Goal: Information Seeking & Learning: Learn about a topic

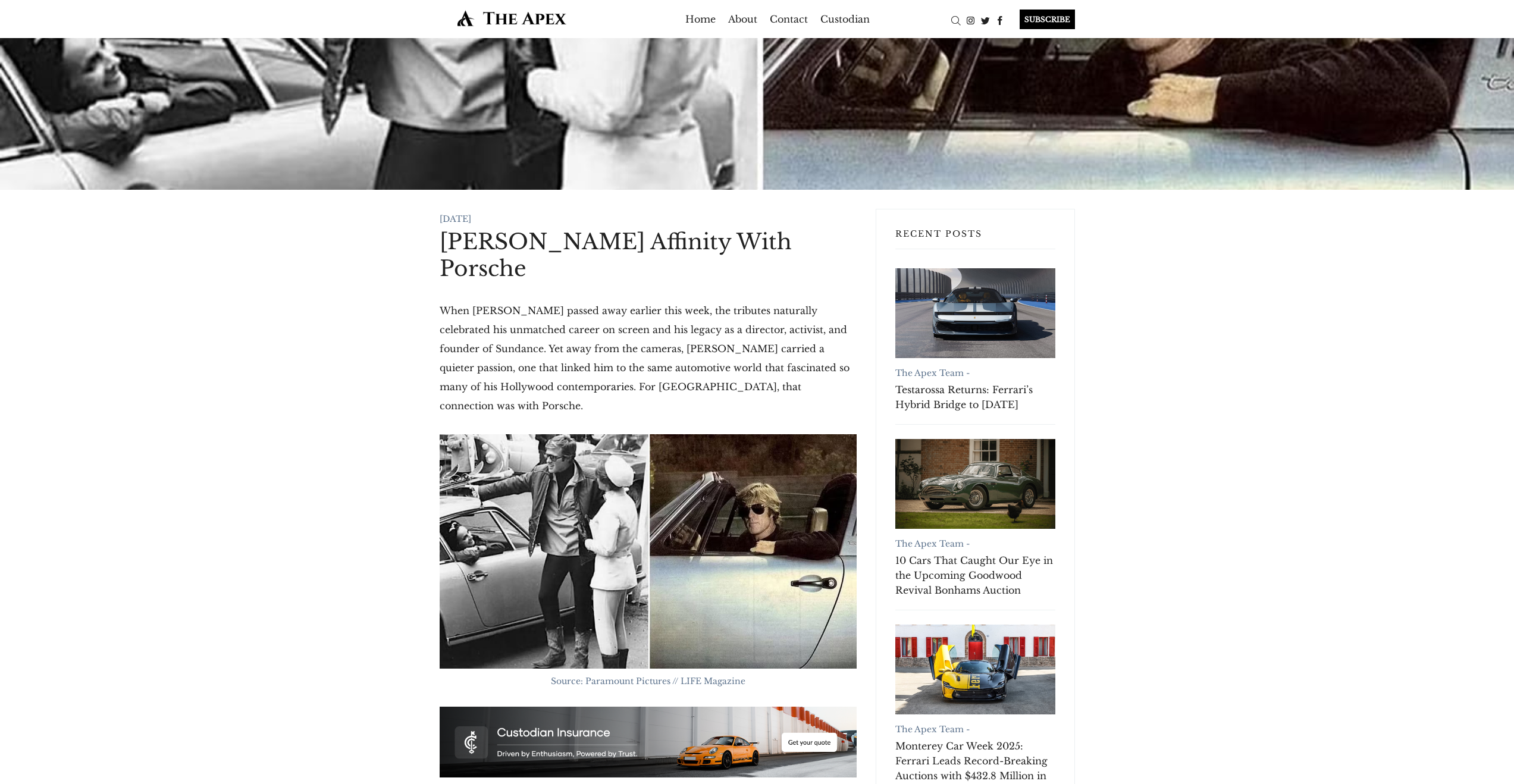
click at [472, 272] on h1 "[PERSON_NAME] Affinity With Porsche" at bounding box center [648, 255] width 417 height 53
drag, startPoint x: 452, startPoint y: 246, endPoint x: 517, endPoint y: 284, distance: 75.3
drag, startPoint x: 497, startPoint y: 266, endPoint x: 435, endPoint y: 250, distance: 64.0
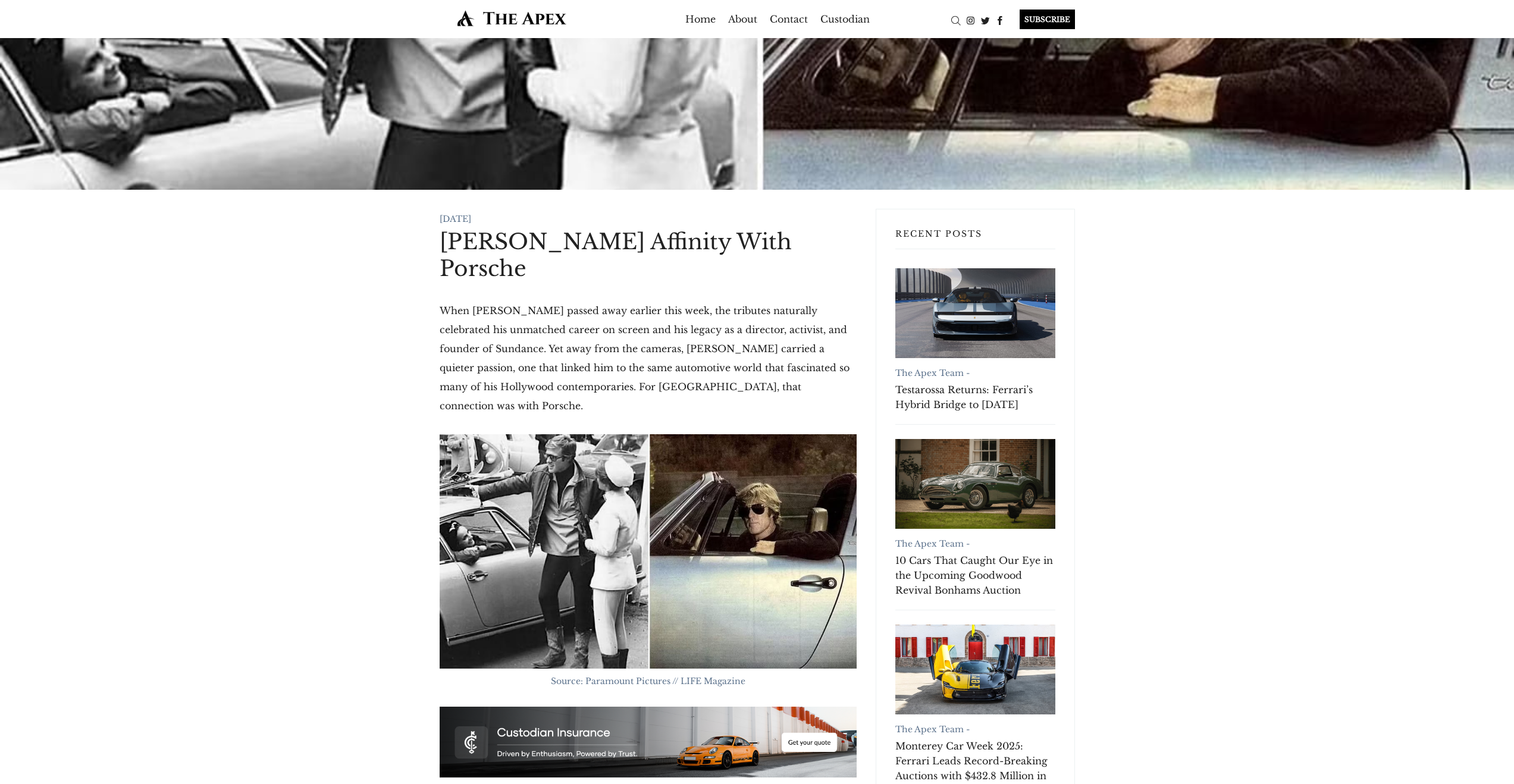
copy h1 "[PERSON_NAME] Affinity With Porsche"
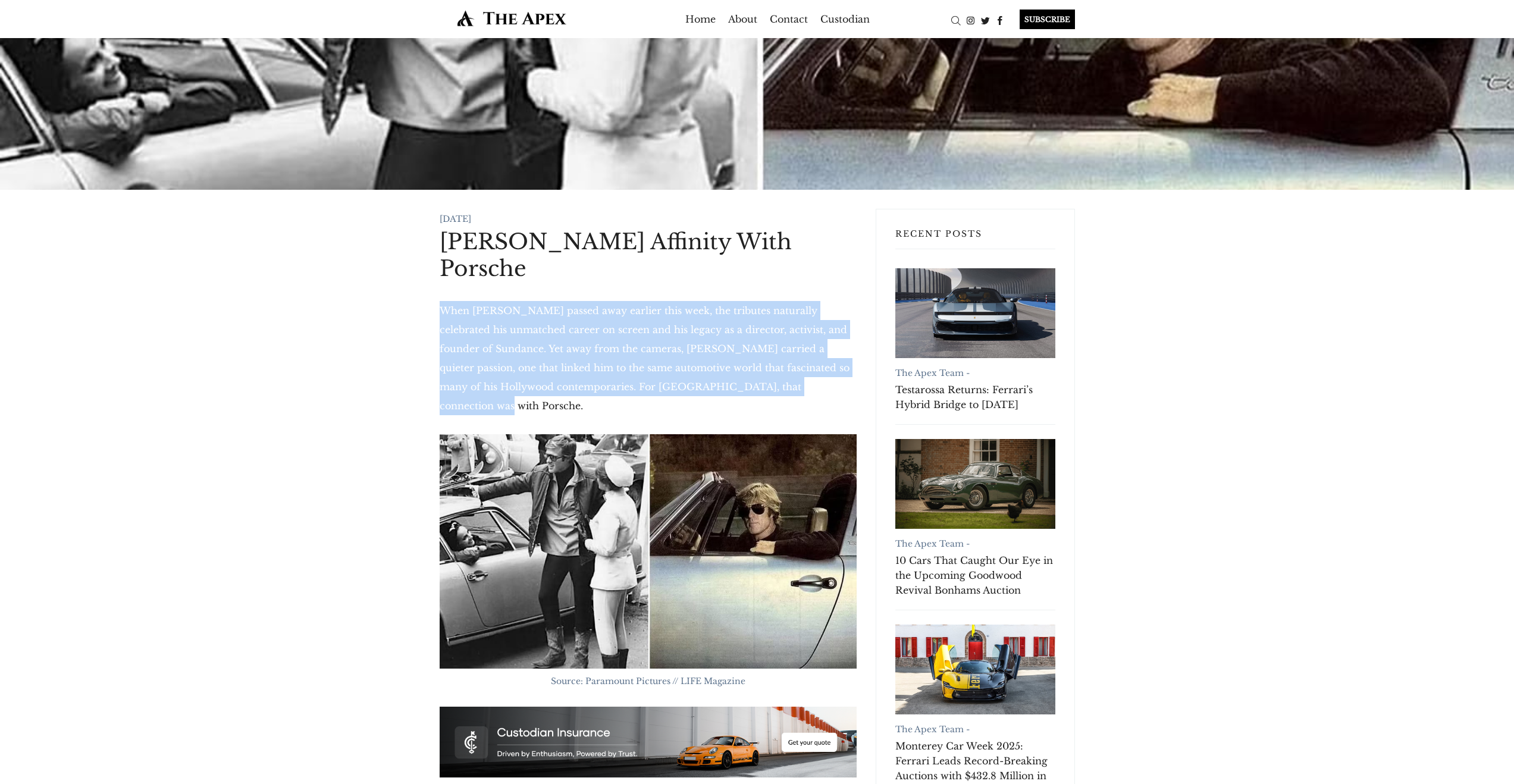
drag, startPoint x: 610, startPoint y: 366, endPoint x: 373, endPoint y: 315, distance: 242.4
copy p "When [PERSON_NAME] passed away earlier this week, the tributes naturally celebr…"
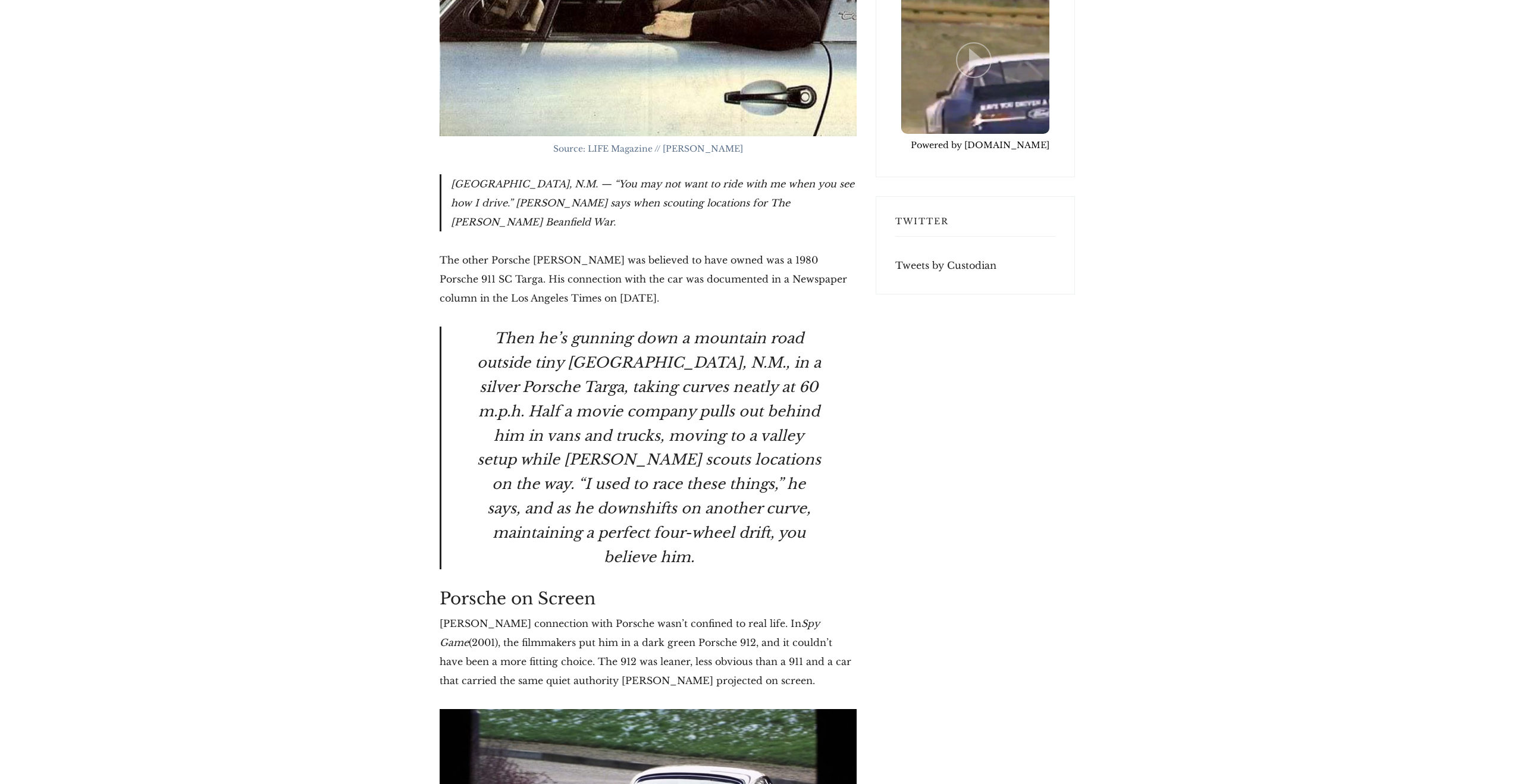
scroll to position [3216, 0]
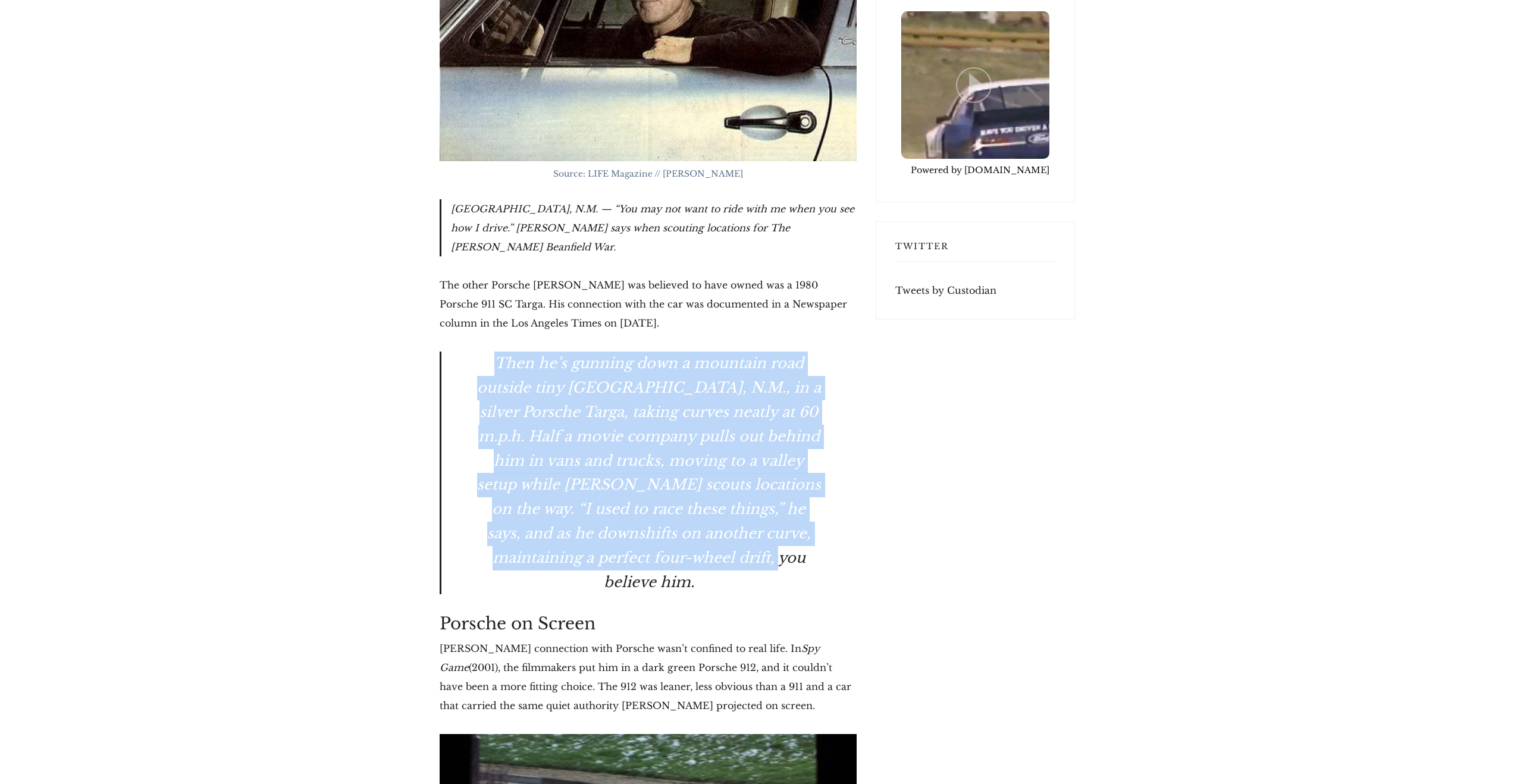
drag, startPoint x: 474, startPoint y: 206, endPoint x: 815, endPoint y: 412, distance: 398.4
click at [815, 412] on blockquote "Then he’s gunning down a mountain road outside tiny [GEOGRAPHIC_DATA], N.M., in…" at bounding box center [648, 473] width 417 height 243
copy blockquote "Then he’s gunning down a mountain road outside tiny [GEOGRAPHIC_DATA], N.M., in…"
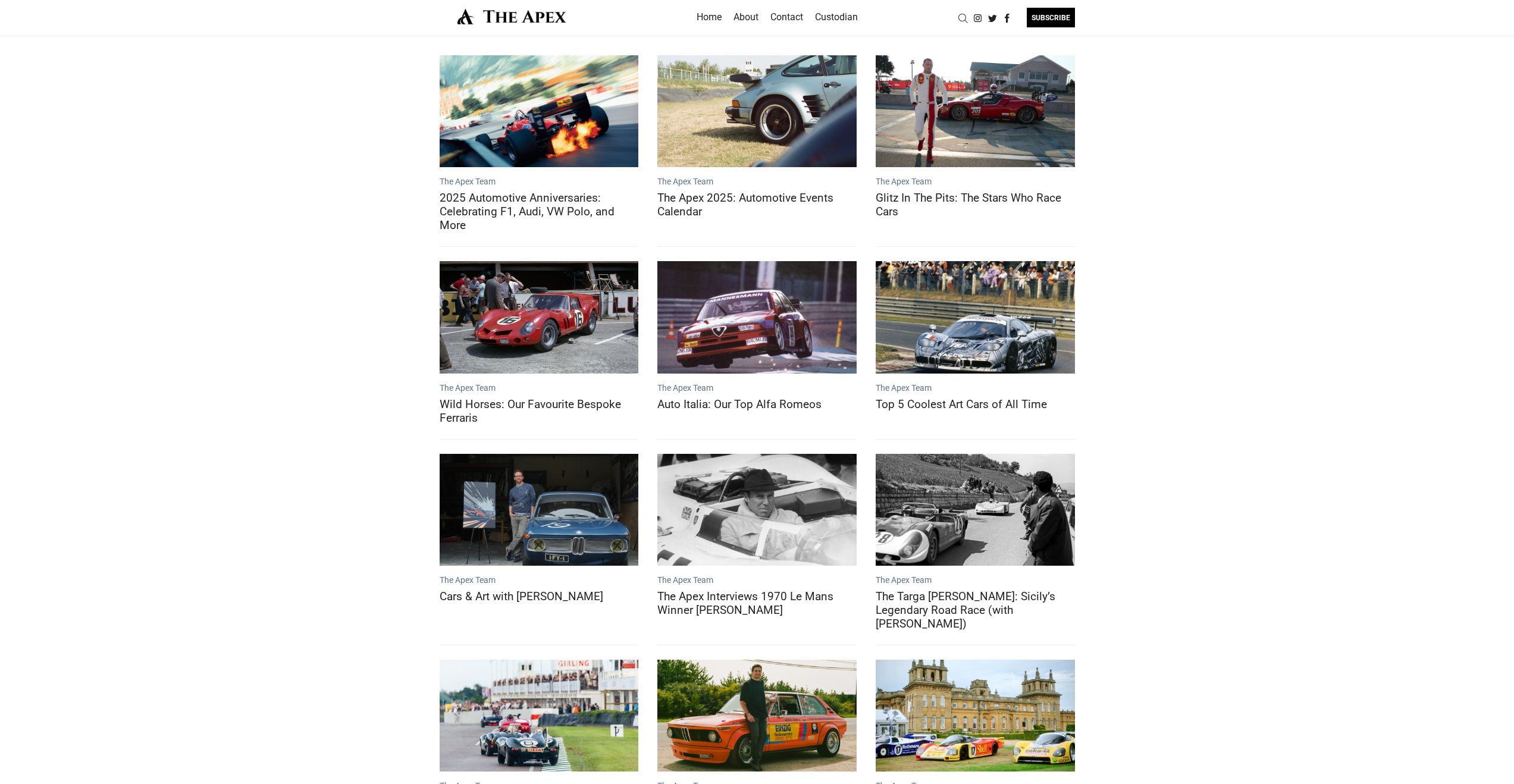
scroll to position [2, 0]
click at [297, 224] on div "The Apex Team 2025 Automotive Anniversaries: Celebrating F1, Audi, VW Polo, and…" at bounding box center [757, 467] width 1514 height 862
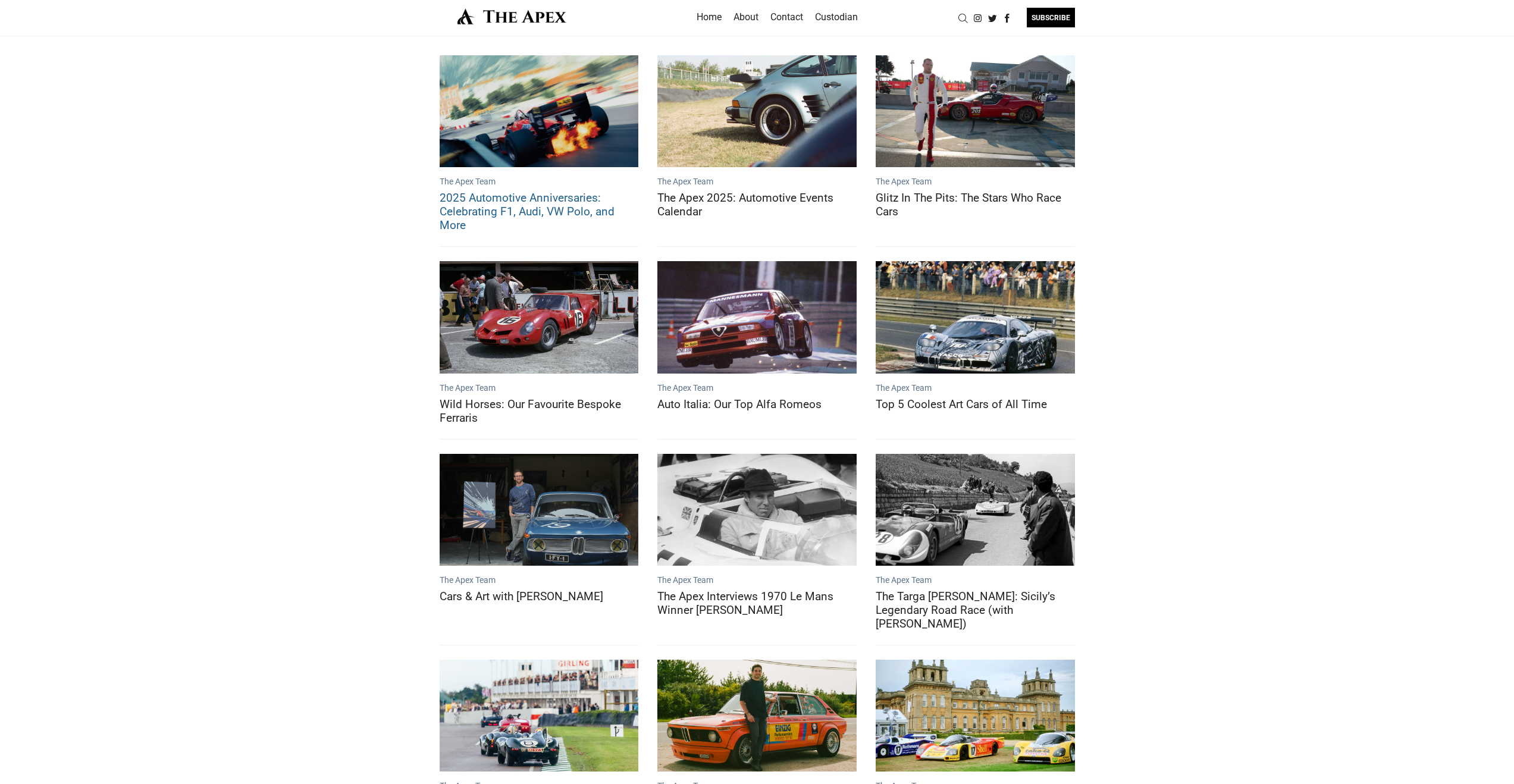
scroll to position [0, 0]
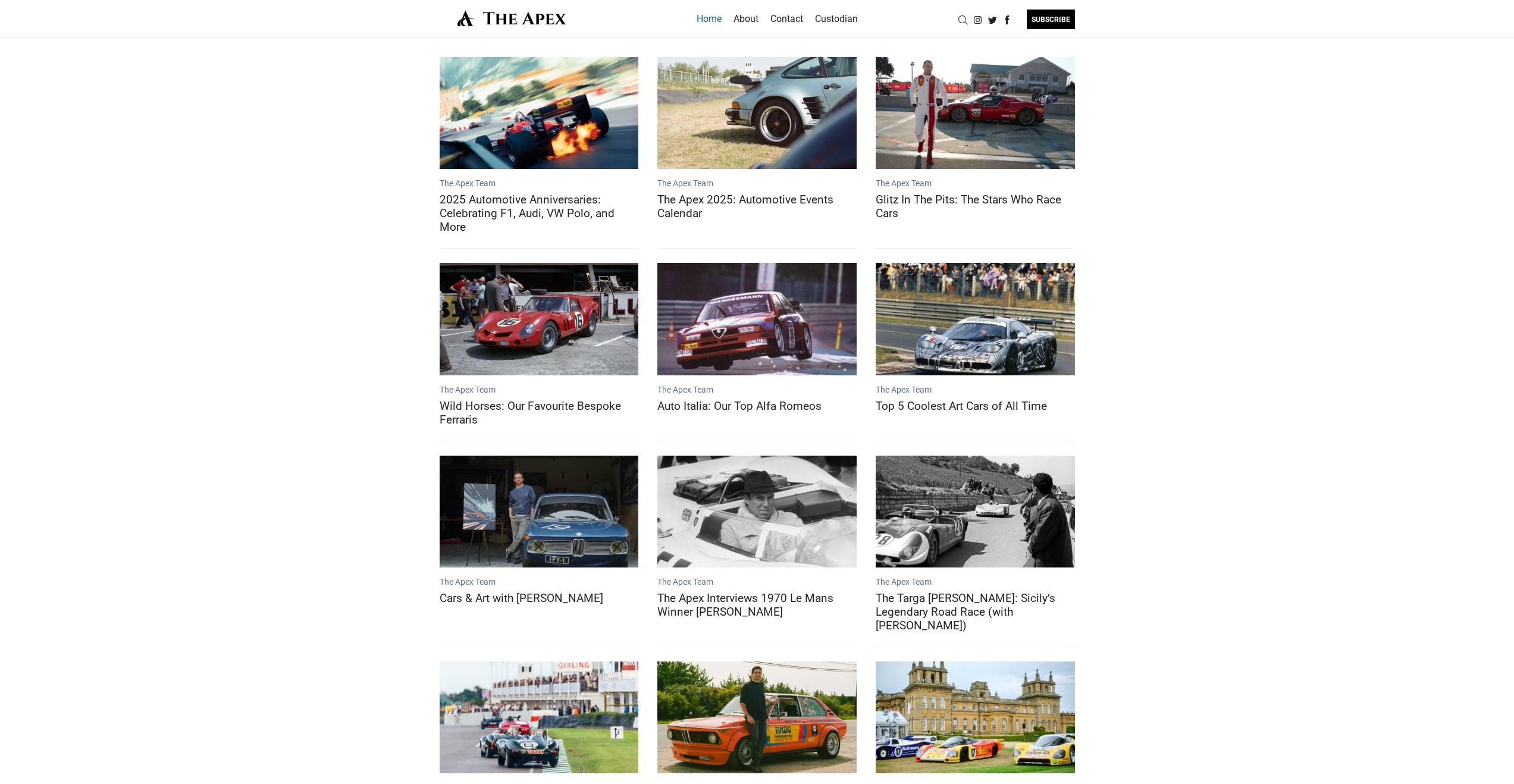
click at [713, 16] on link "Home" at bounding box center [709, 19] width 25 height 19
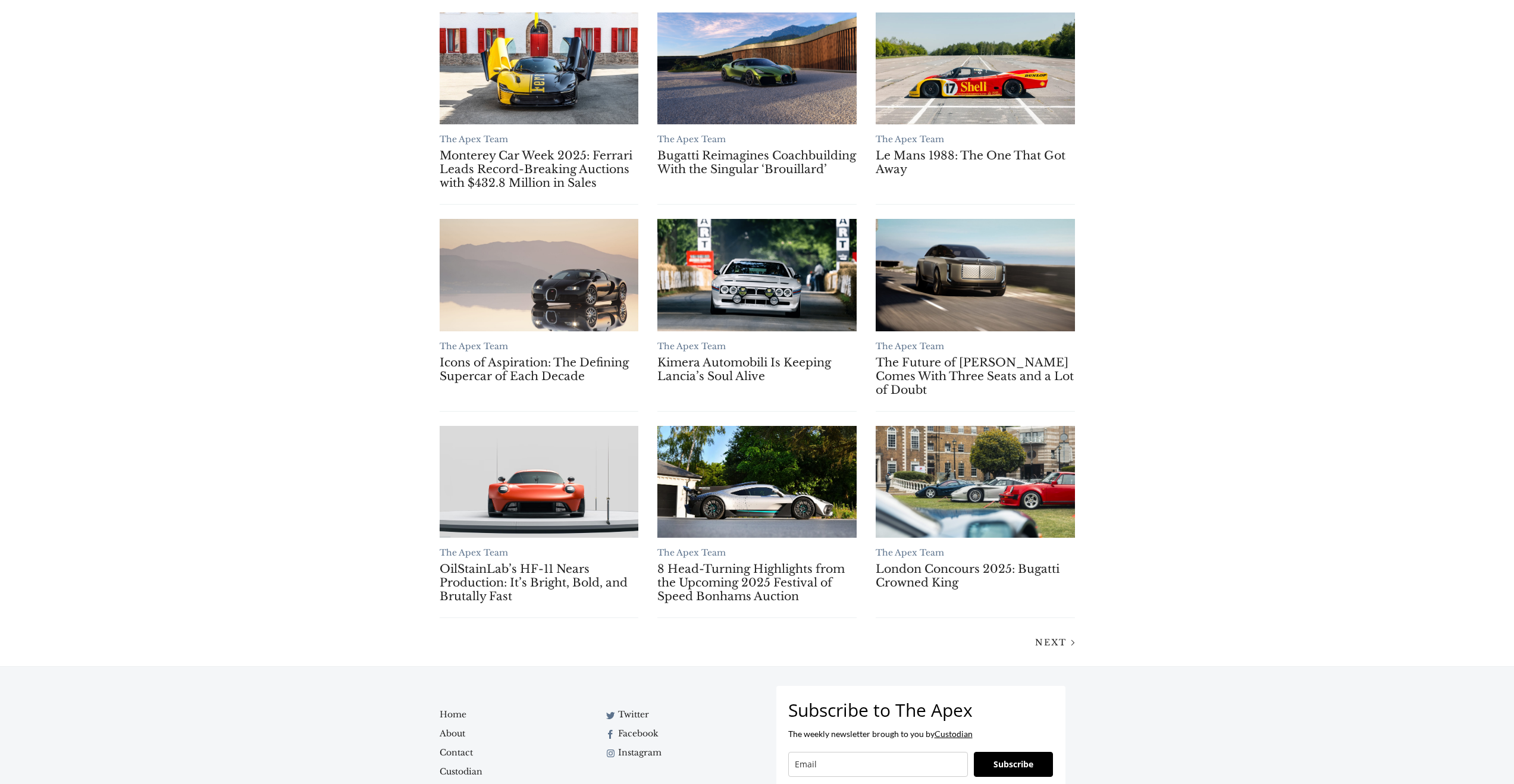
scroll to position [689, 0]
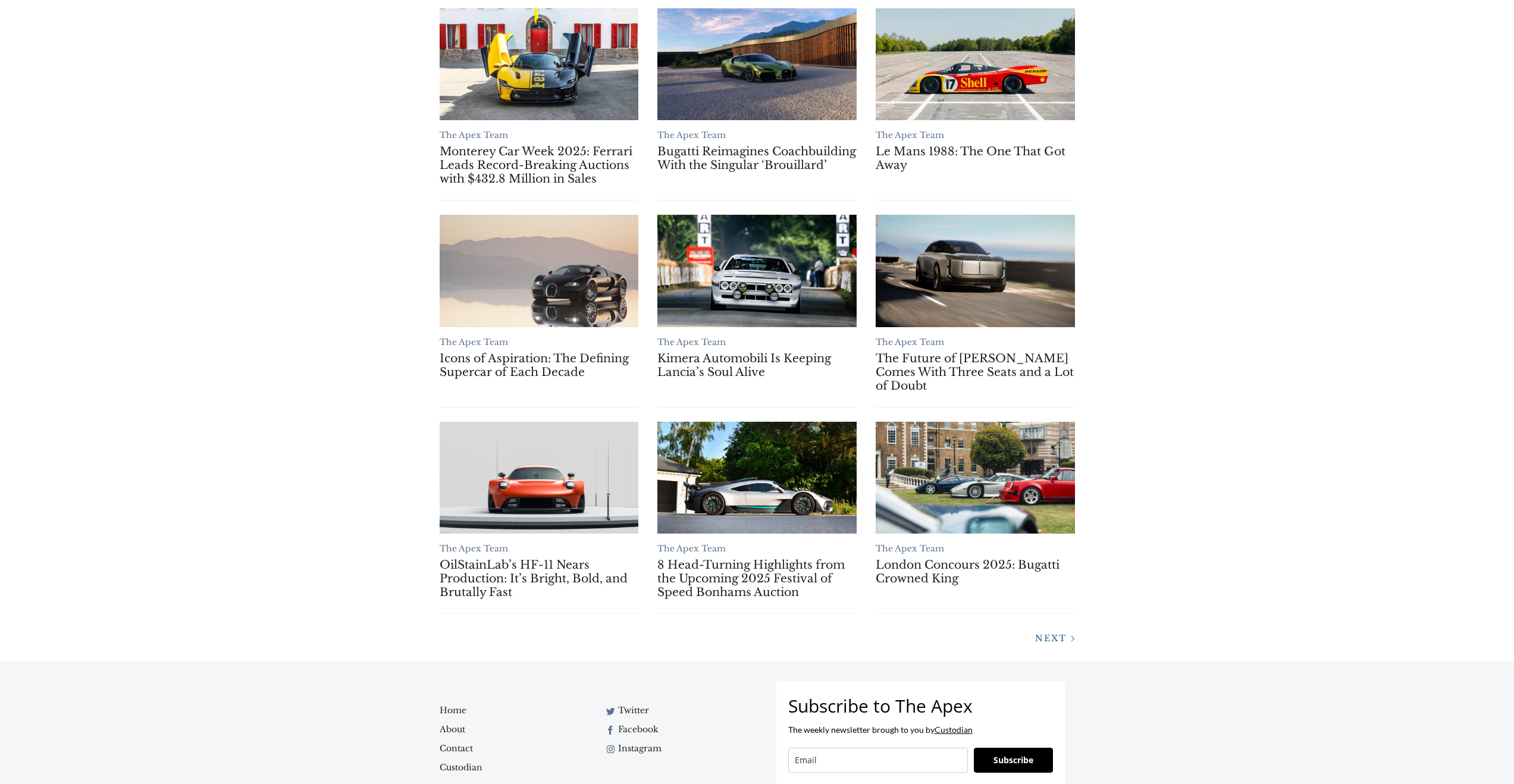
click at [1055, 638] on span "Next" at bounding box center [1051, 638] width 31 height 11
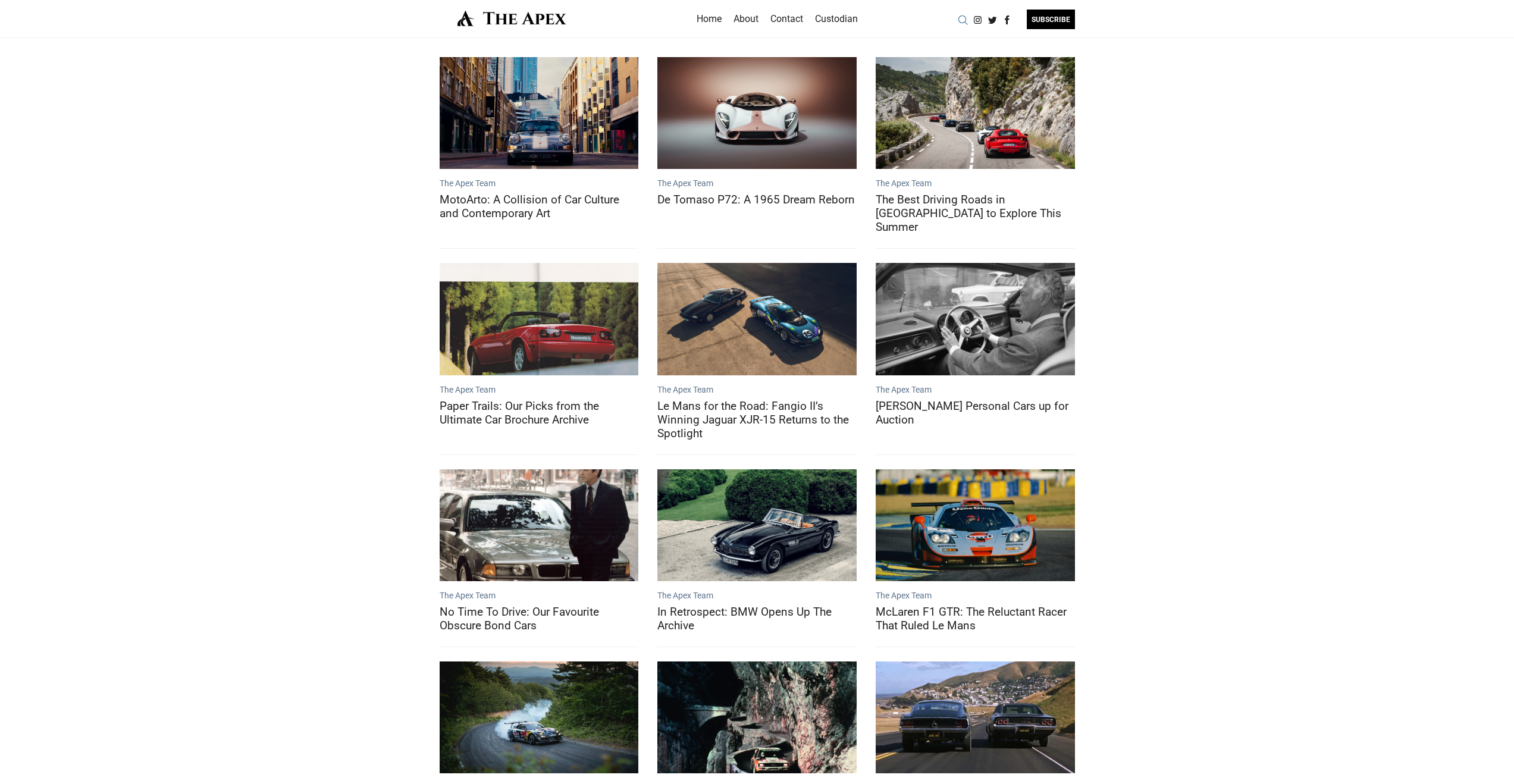
click at [958, 22] on div "Search" at bounding box center [963, 20] width 15 height 15
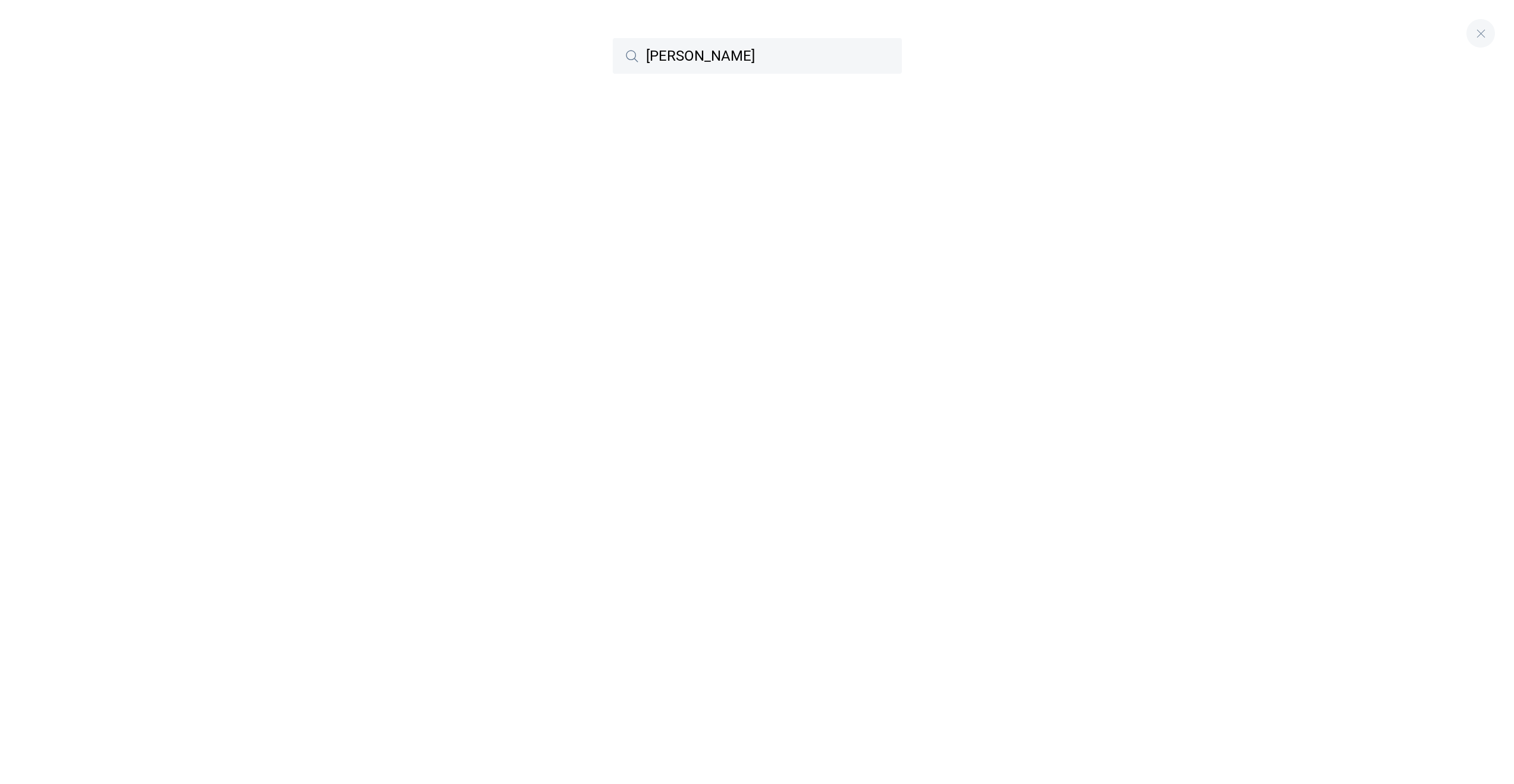
type input "[PERSON_NAME]"
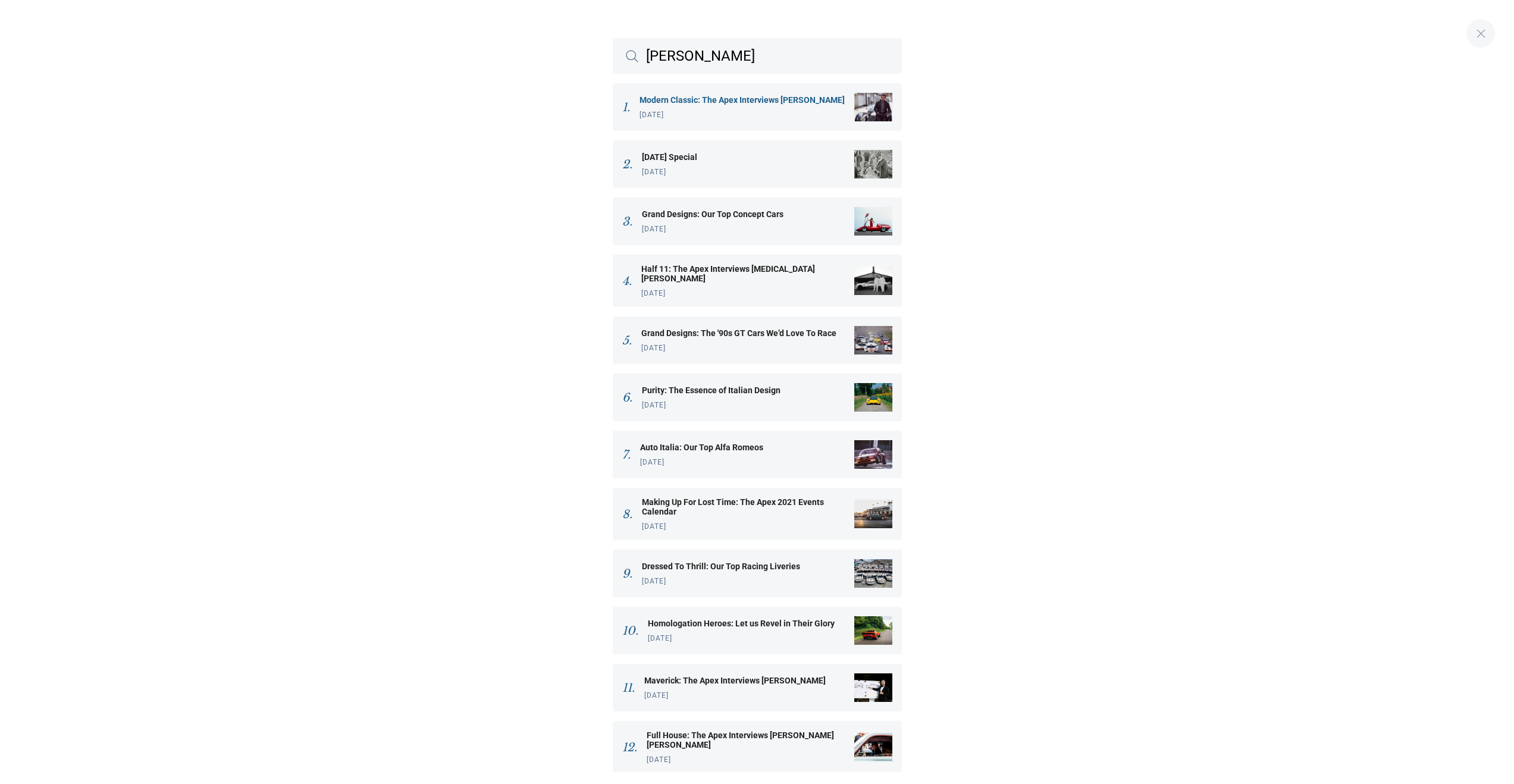
click at [825, 88] on link "Modern Classic: The Apex Interviews [PERSON_NAME] [DATE]" at bounding box center [757, 106] width 289 height 48
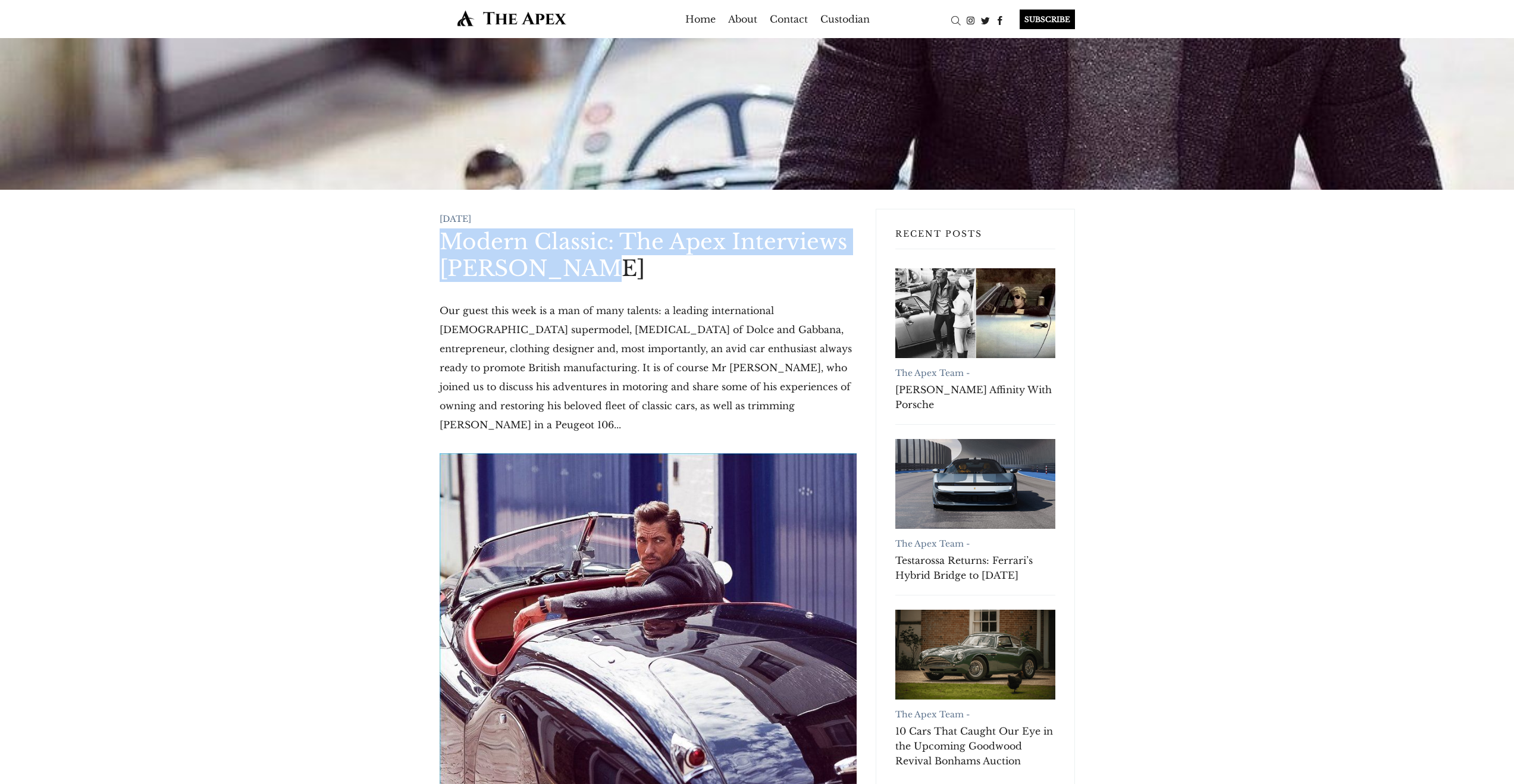
drag, startPoint x: 607, startPoint y: 275, endPoint x: 429, endPoint y: 243, distance: 180.9
copy h1 "Modern Classic: The Apex Interviews David Gandy"
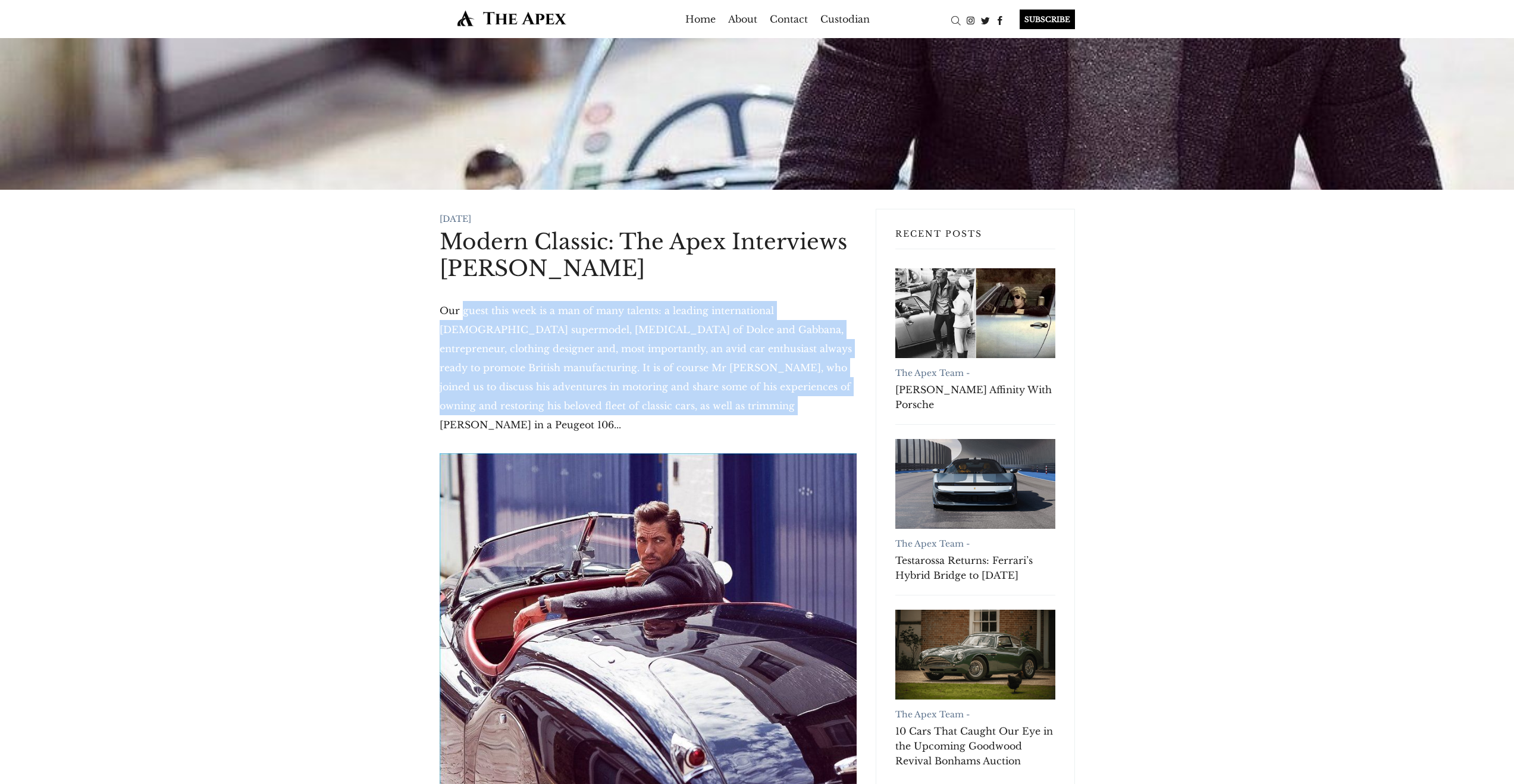
drag, startPoint x: 696, startPoint y: 402, endPoint x: 452, endPoint y: 315, distance: 259.0
click at [456, 316] on p "Our guest this week is a man of many talents: a leading international male supe…" at bounding box center [648, 368] width 417 height 133
drag, startPoint x: 452, startPoint y: 315, endPoint x: 442, endPoint y: 314, distance: 10.0
click at [452, 315] on p "Our guest this week is a man of many talents: a leading international male supe…" at bounding box center [648, 368] width 417 height 133
drag, startPoint x: 440, startPoint y: 312, endPoint x: 654, endPoint y: 404, distance: 232.9
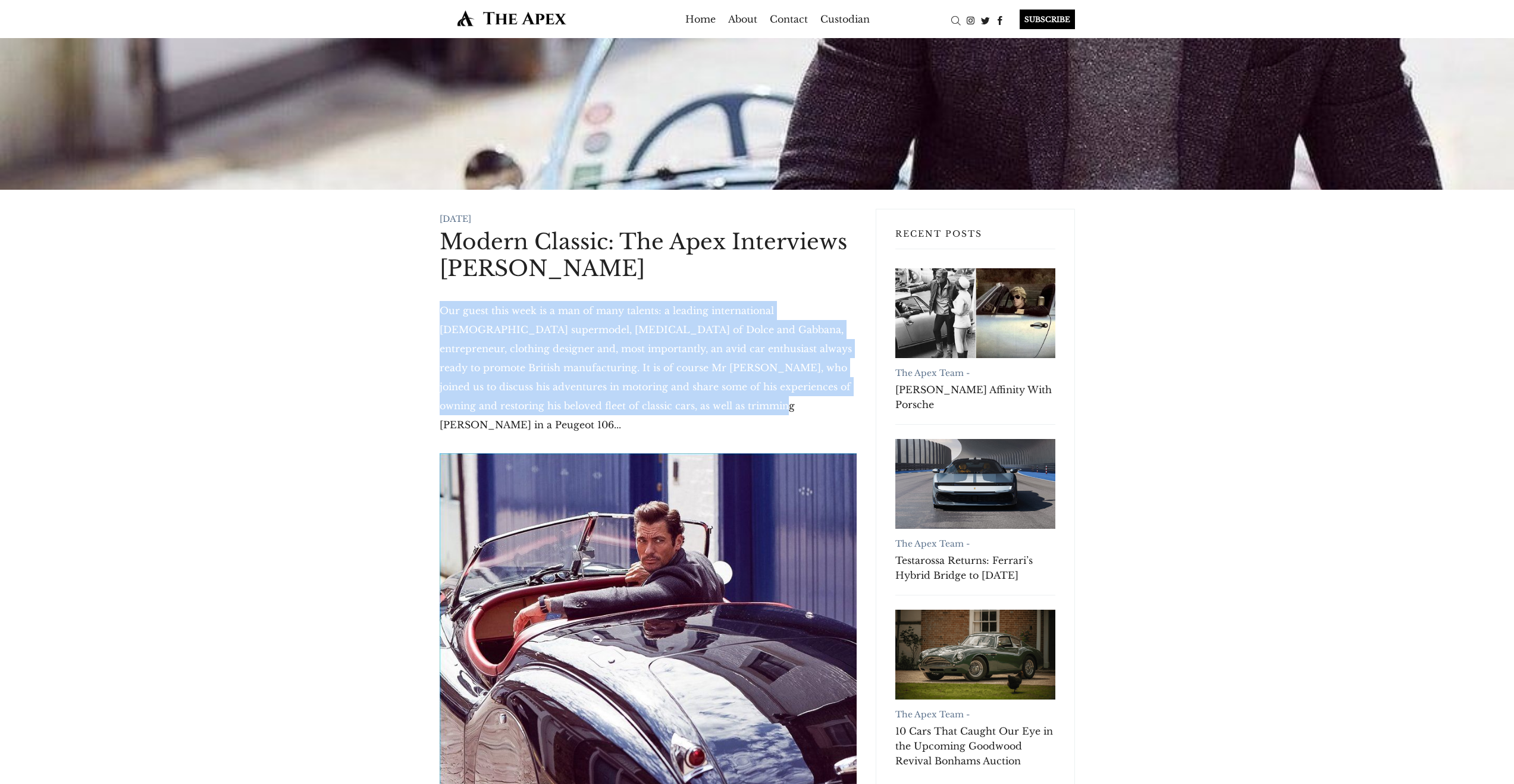
click at [654, 404] on p "Our guest this week is a man of many talents: a leading international male supe…" at bounding box center [648, 368] width 417 height 133
copy p "Our guest this week is a man of many talents: a leading international male supe…"
drag, startPoint x: 678, startPoint y: 407, endPoint x: 395, endPoint y: 311, distance: 298.8
copy p "Our guest this week is a man of many talents: a leading international male supe…"
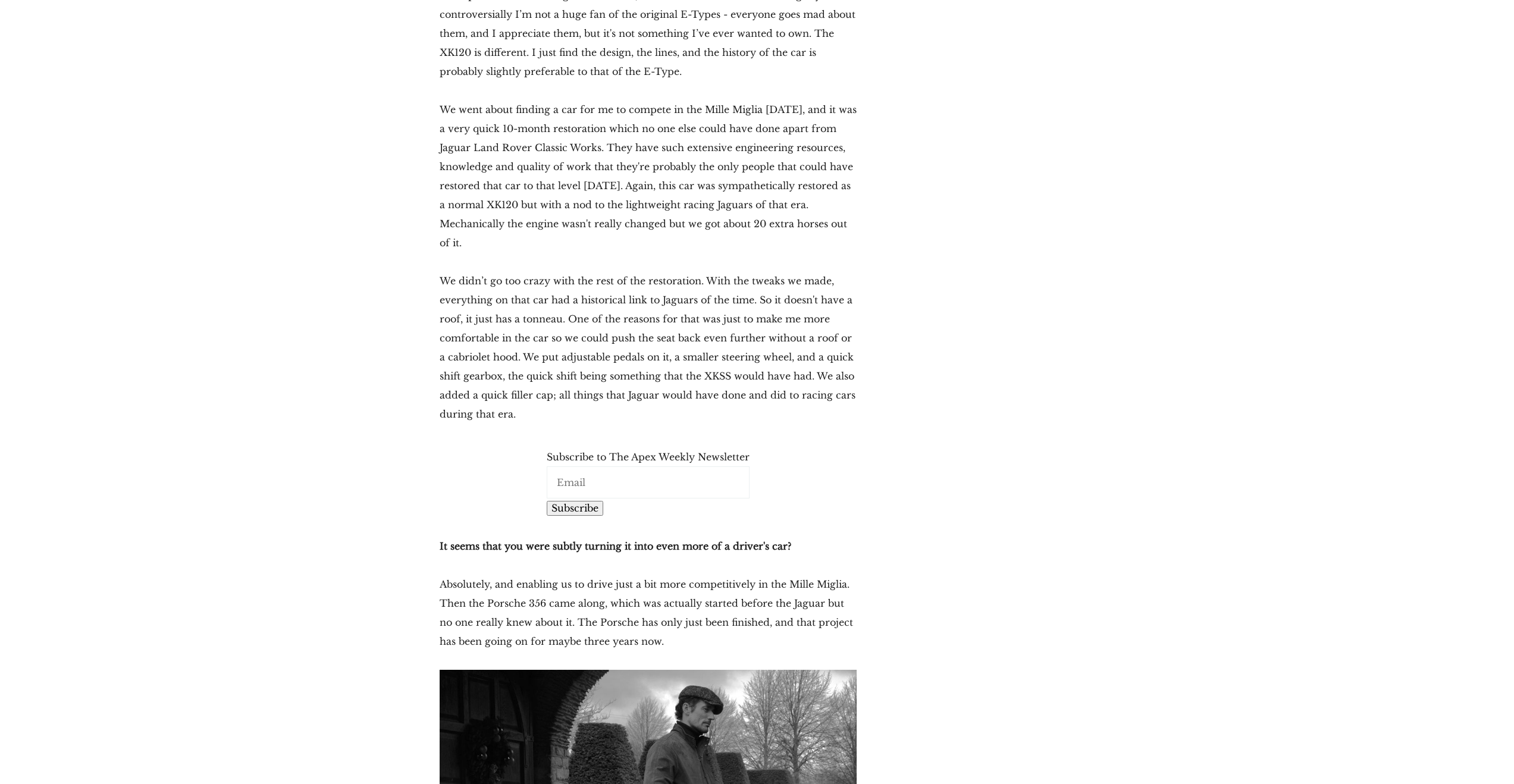
scroll to position [6991, 0]
